Goal: Information Seeking & Learning: Learn about a topic

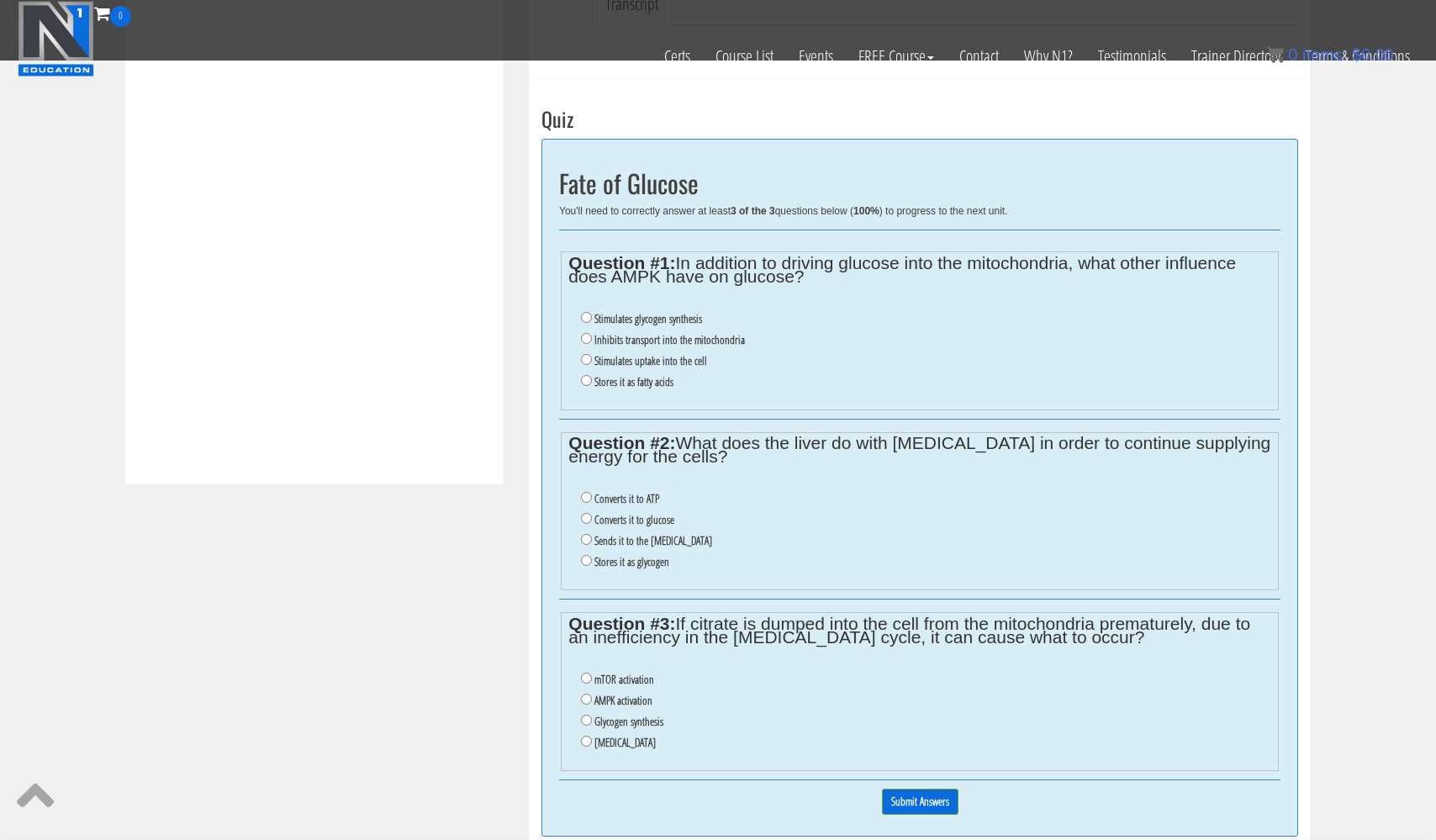
scroll to position [583, 0]
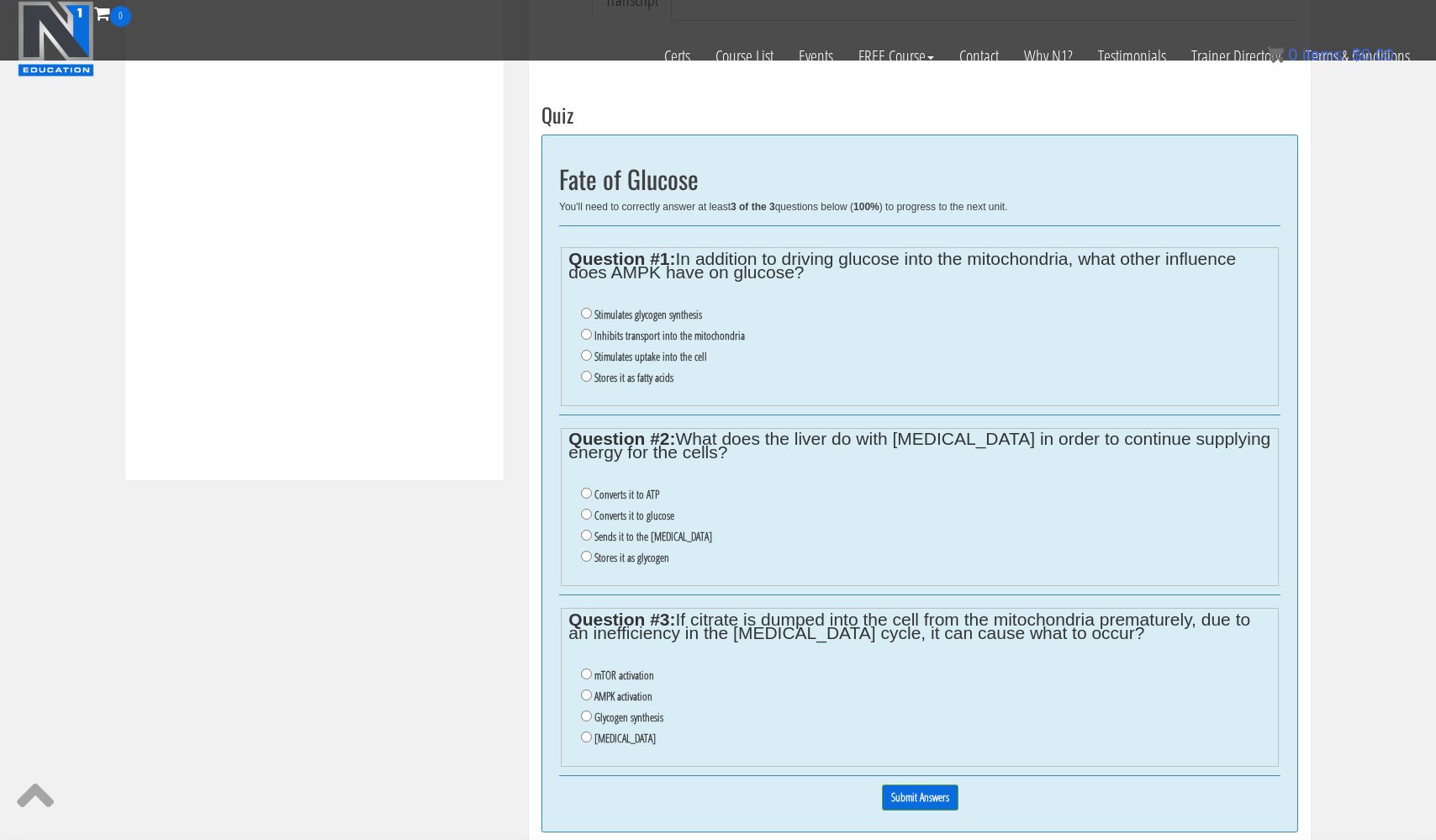
click at [588, 731] on input "[MEDICAL_DATA]" at bounding box center [586, 736] width 11 height 11
radio input "true"
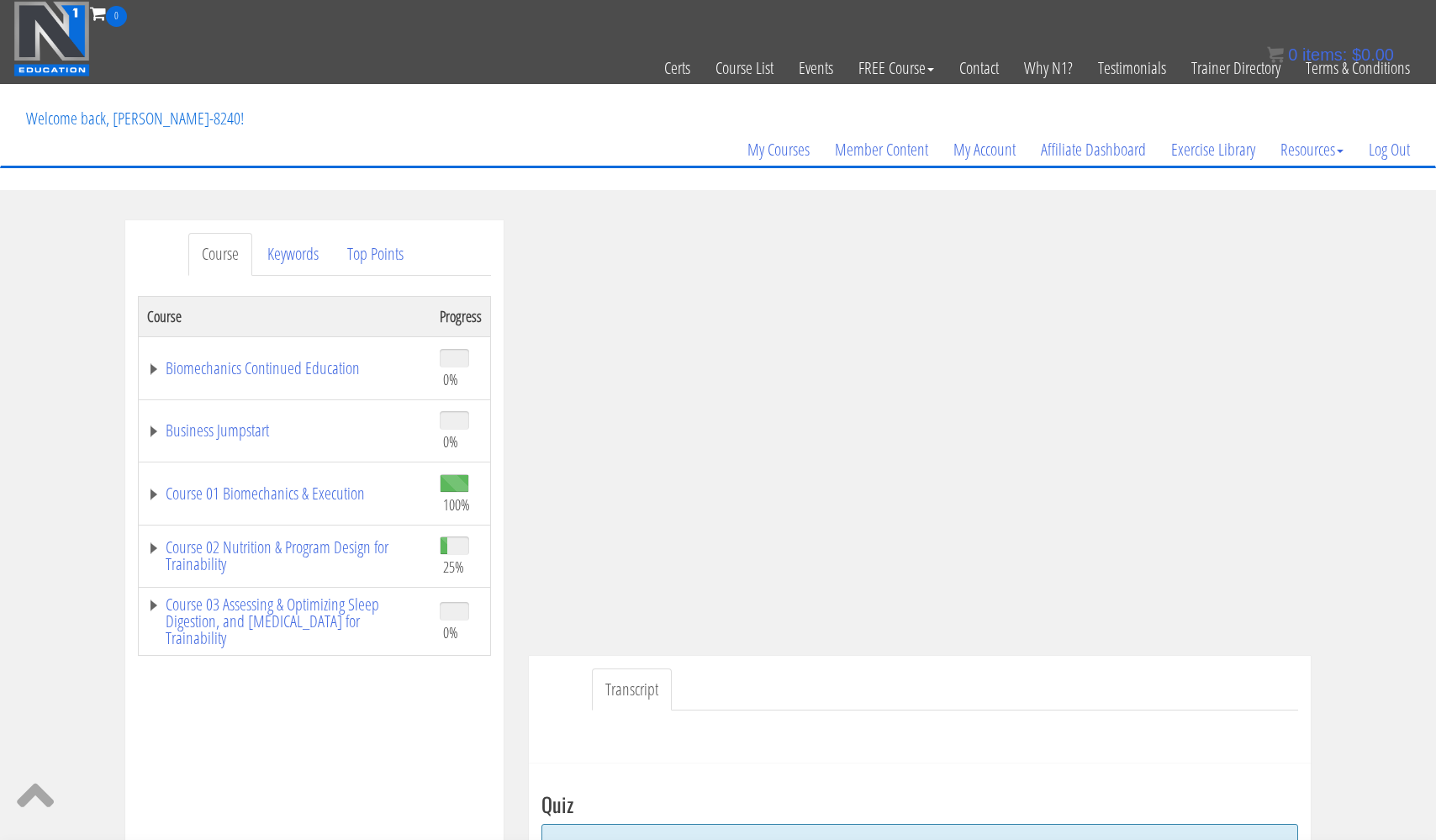
scroll to position [0, 0]
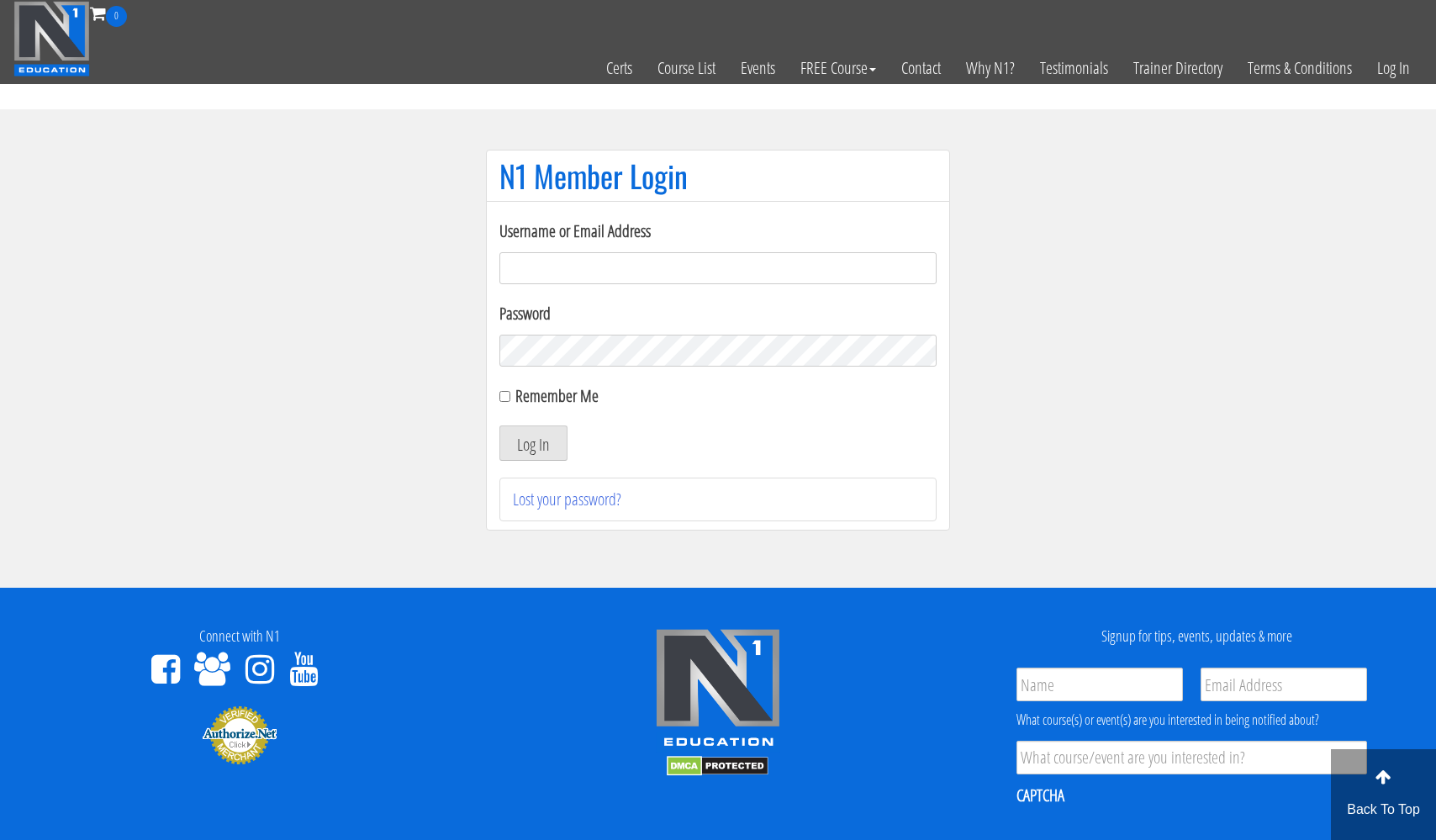
type input "[EMAIL_ADDRESS][DOMAIN_NAME]"
click at [533, 443] on button "Log In" at bounding box center [533, 443] width 68 height 35
click at [500, 397] on input "Remember Me" at bounding box center [504, 396] width 11 height 11
checkbox input "true"
click at [517, 436] on button "Log In" at bounding box center [533, 443] width 68 height 35
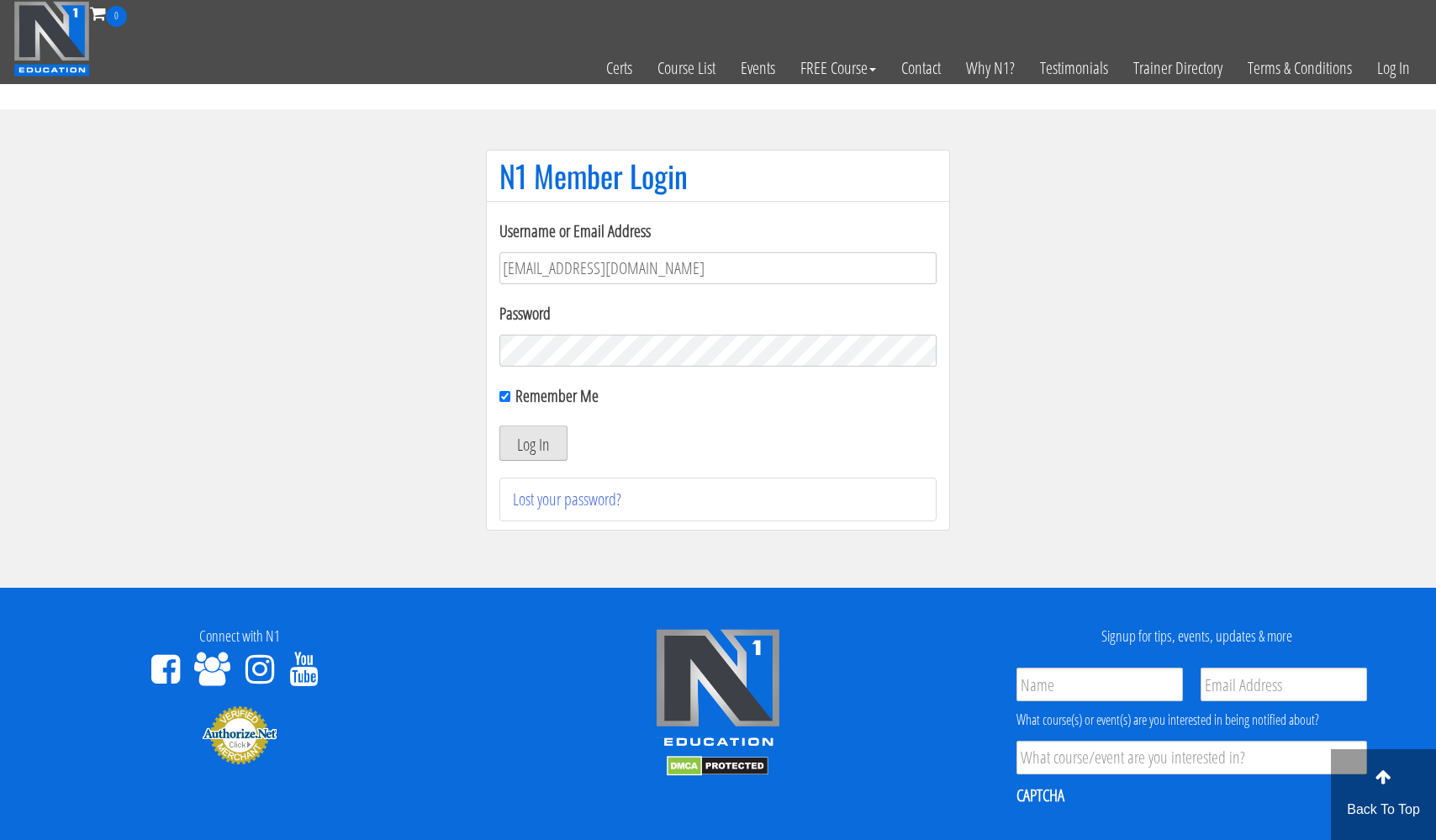
click at [517, 436] on button "Log In" at bounding box center [533, 443] width 68 height 35
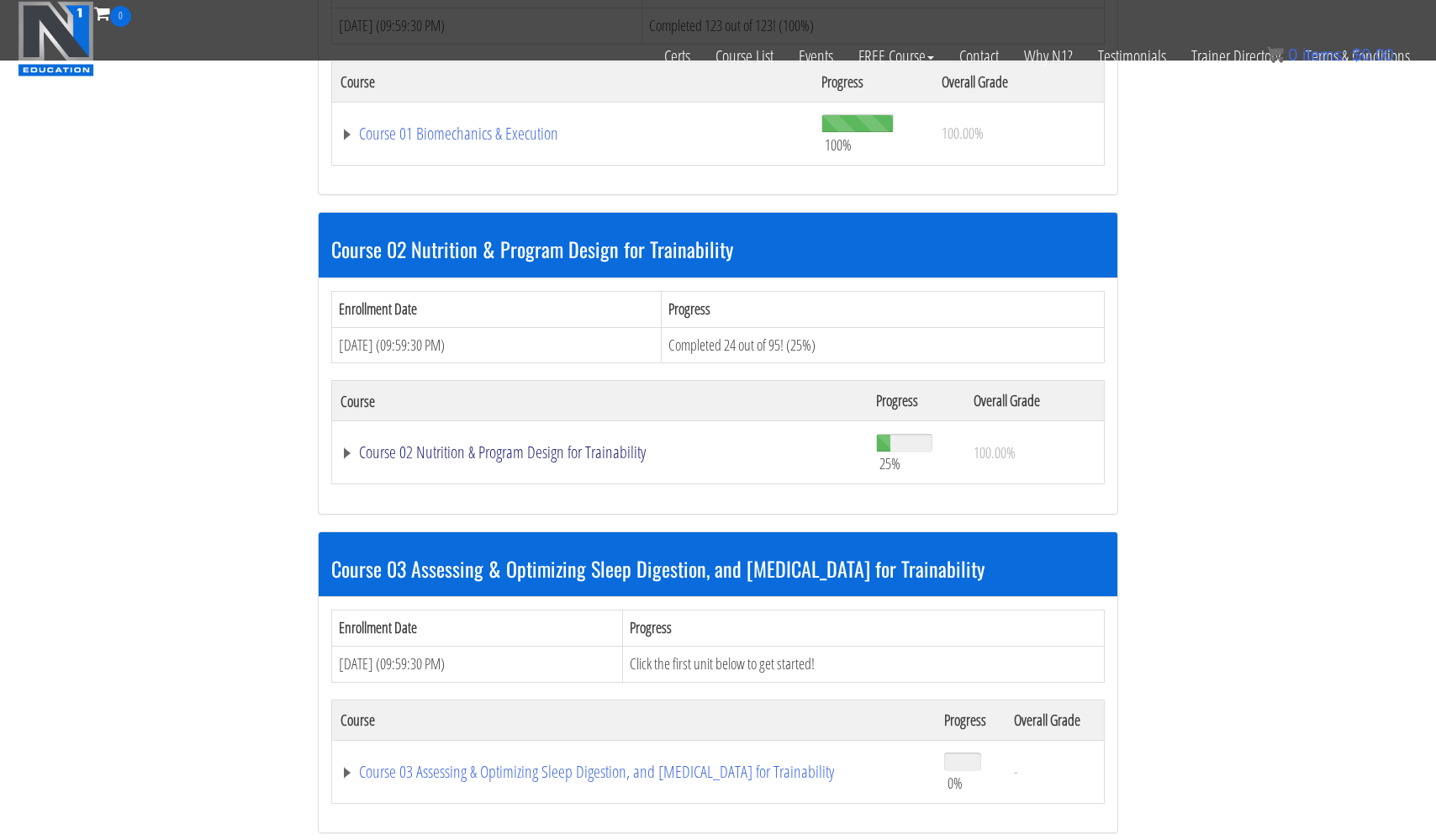
scroll to position [951, 0]
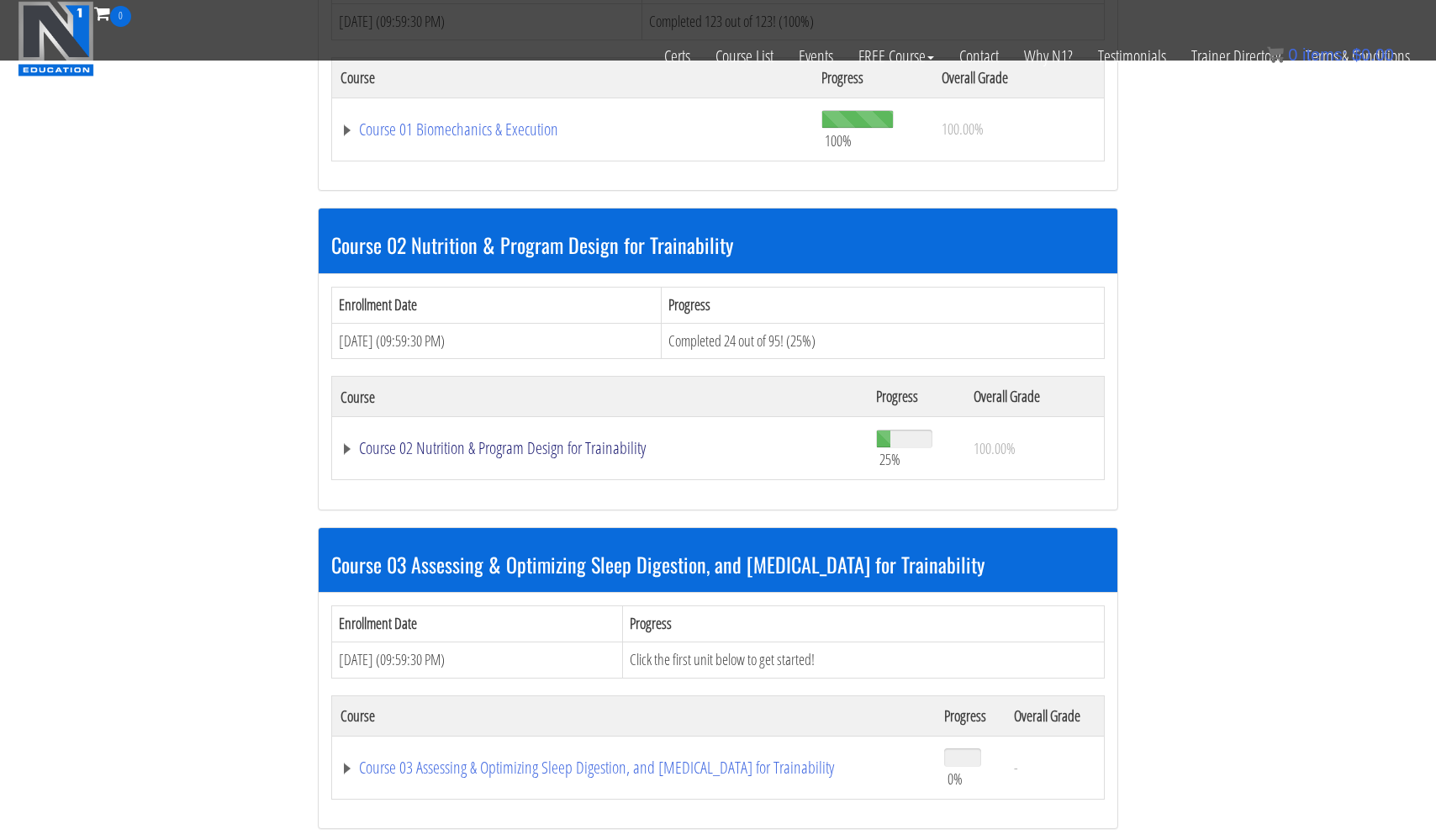
click at [516, 440] on link "Course 02 Nutrition & Program Design for Trainability" at bounding box center [599, 448] width 518 height 17
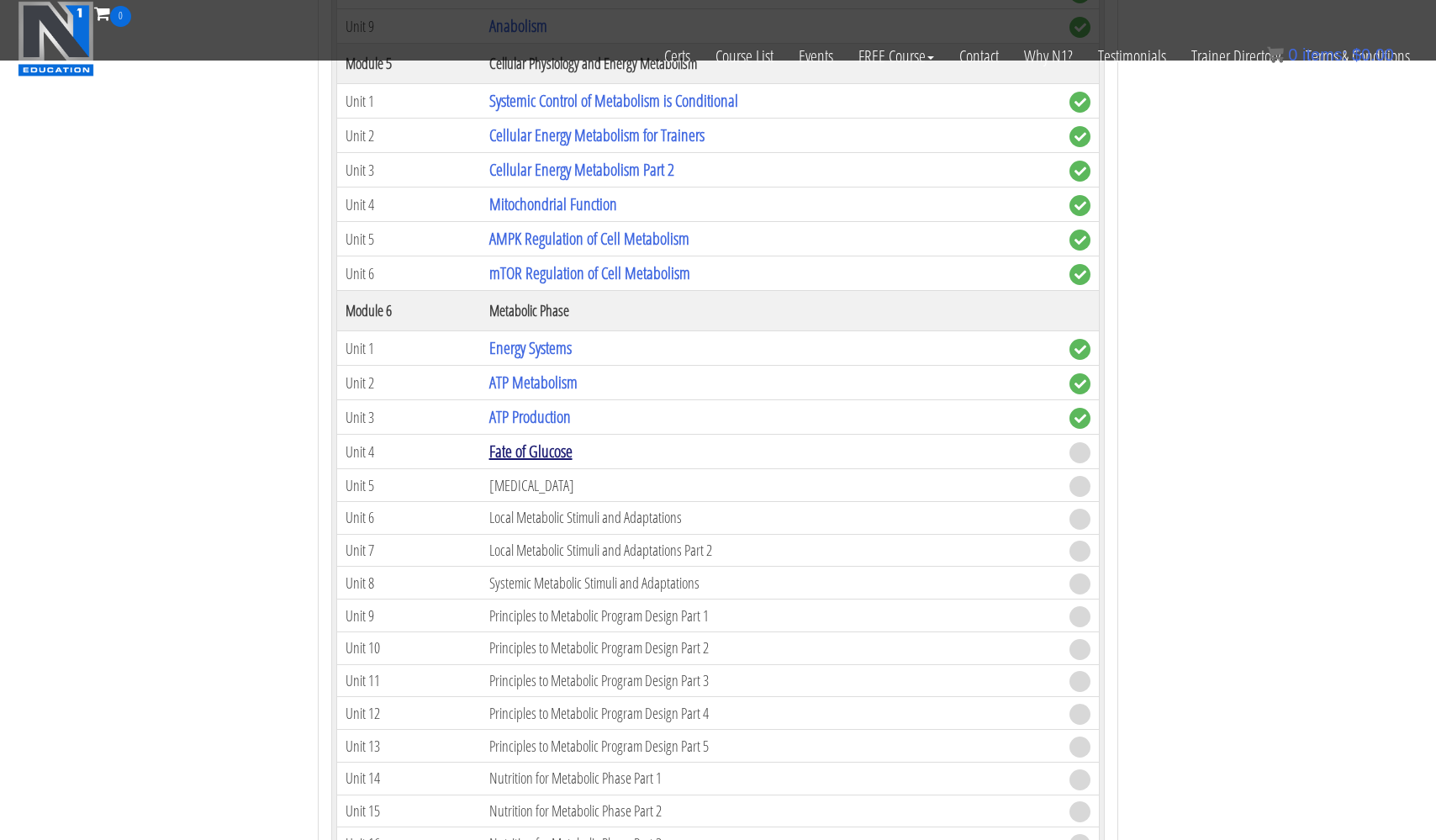
scroll to position [2071, 0]
click at [512, 446] on link "Fate of Glucose" at bounding box center [530, 451] width 84 height 23
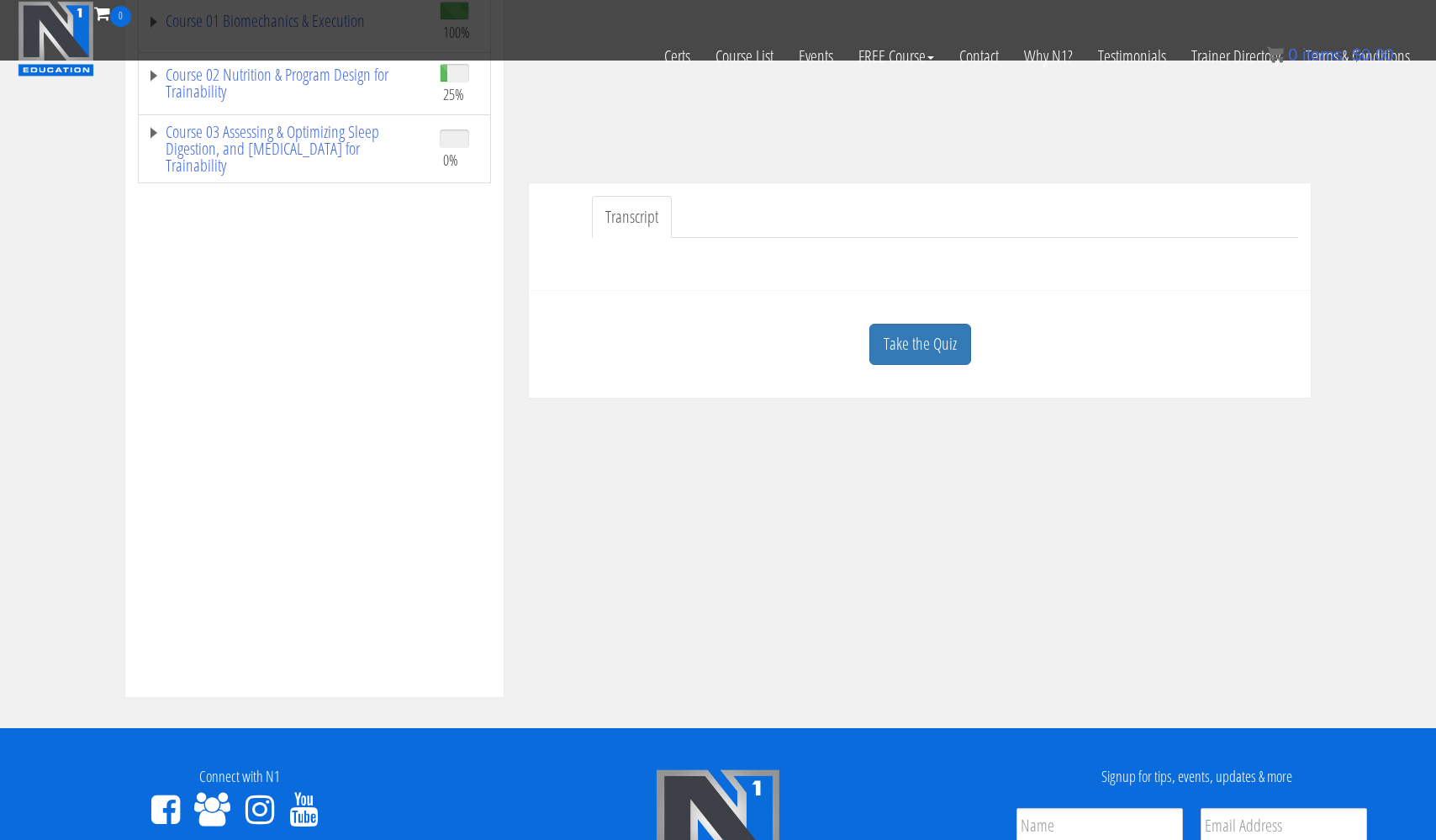
scroll to position [349, 0]
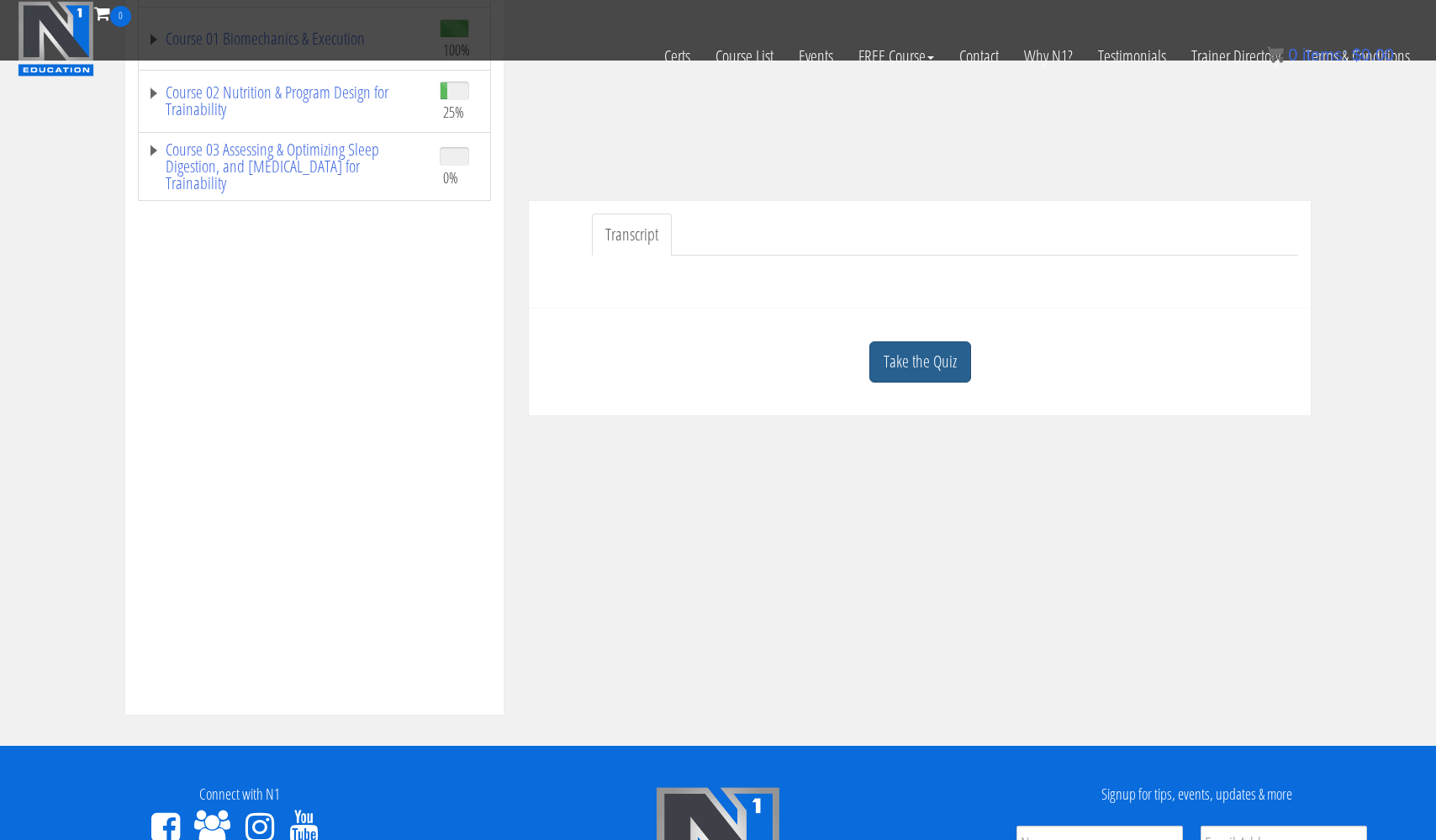
click at [916, 371] on link "Take the Quiz" at bounding box center [920, 361] width 101 height 41
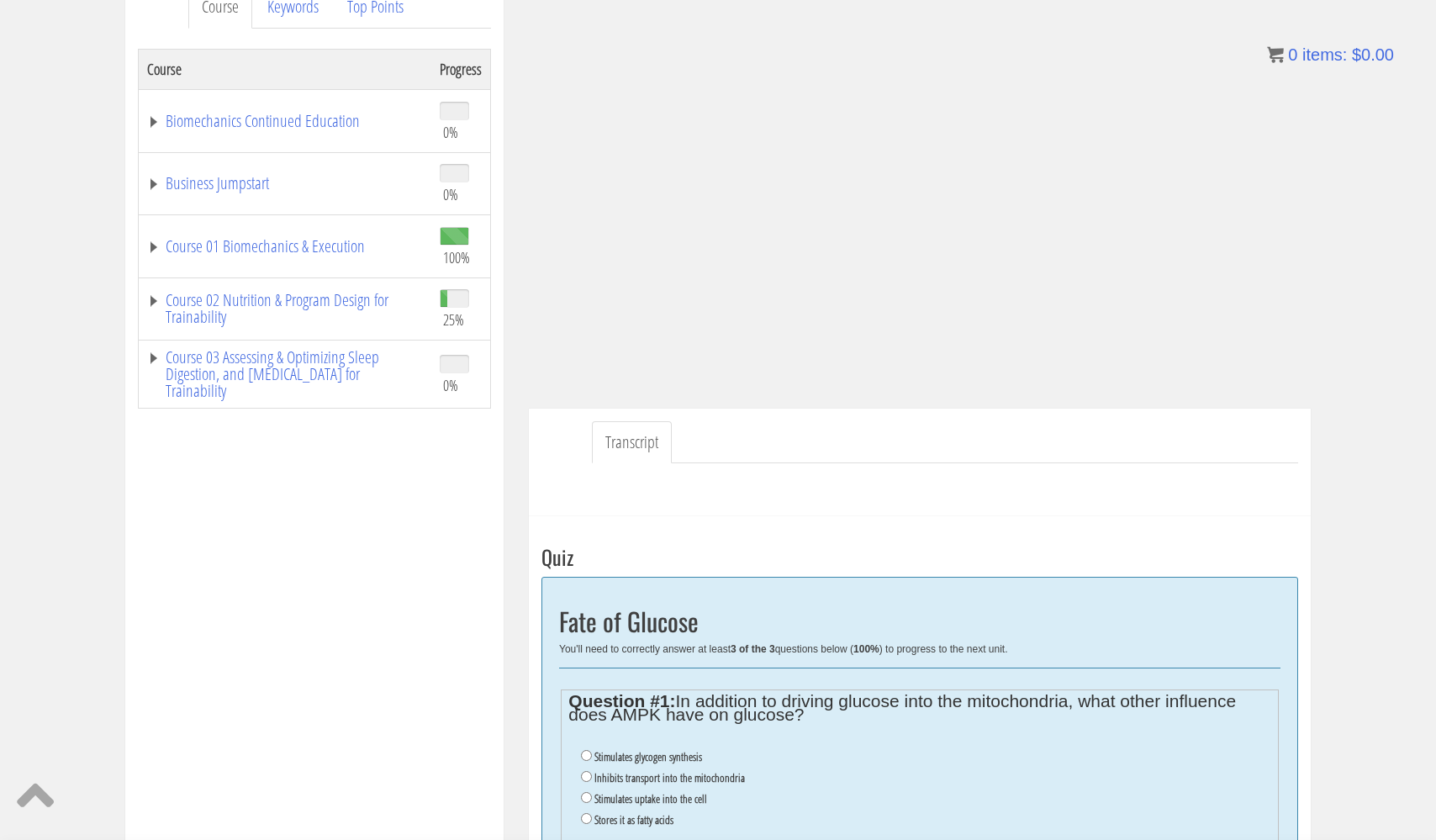
scroll to position [246, 0]
click at [587, 794] on input "Stimulates uptake into the cell" at bounding box center [586, 799] width 11 height 11
radio input "true"
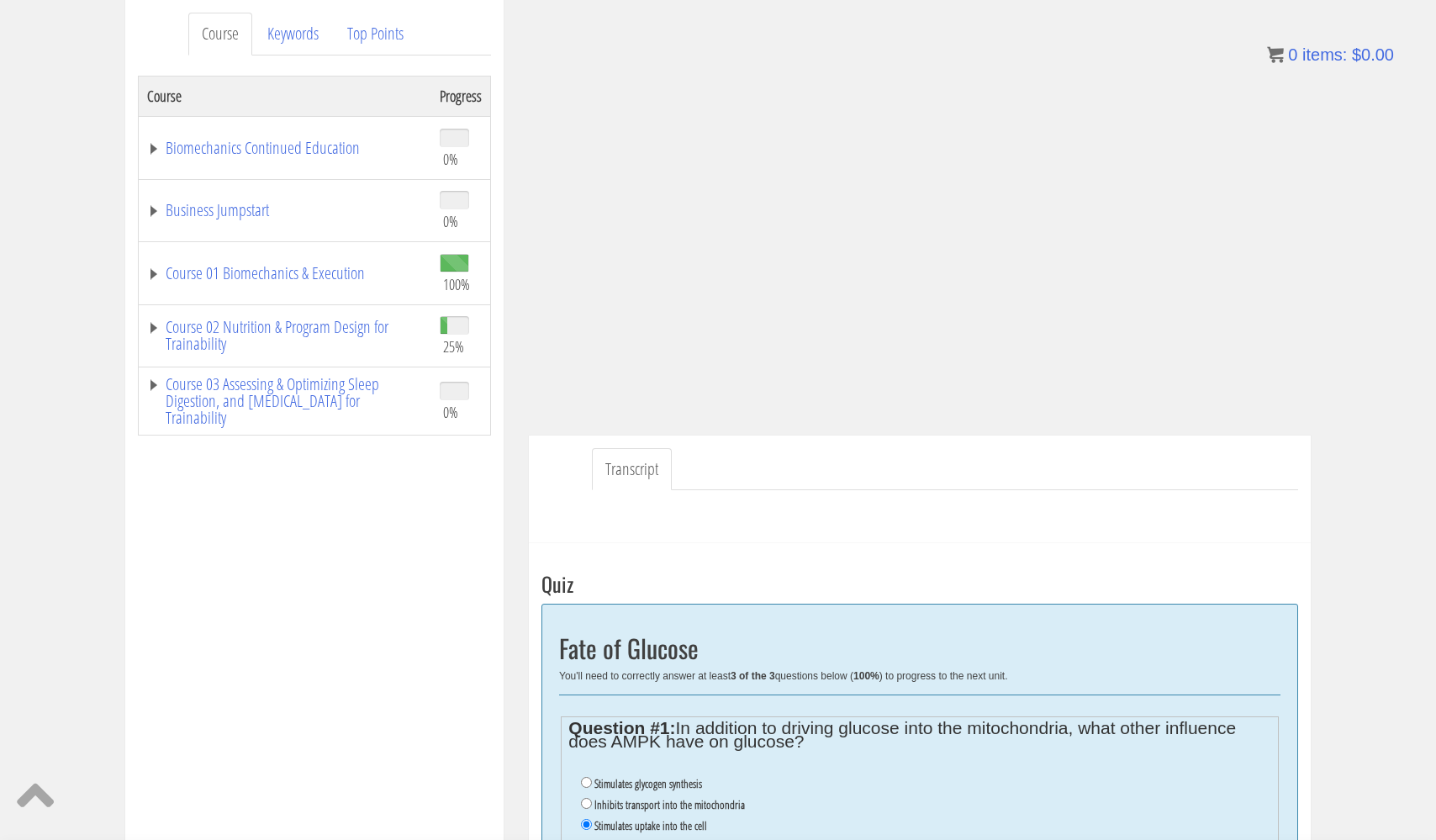
scroll to position [206, 0]
